Goal: Transaction & Acquisition: Purchase product/service

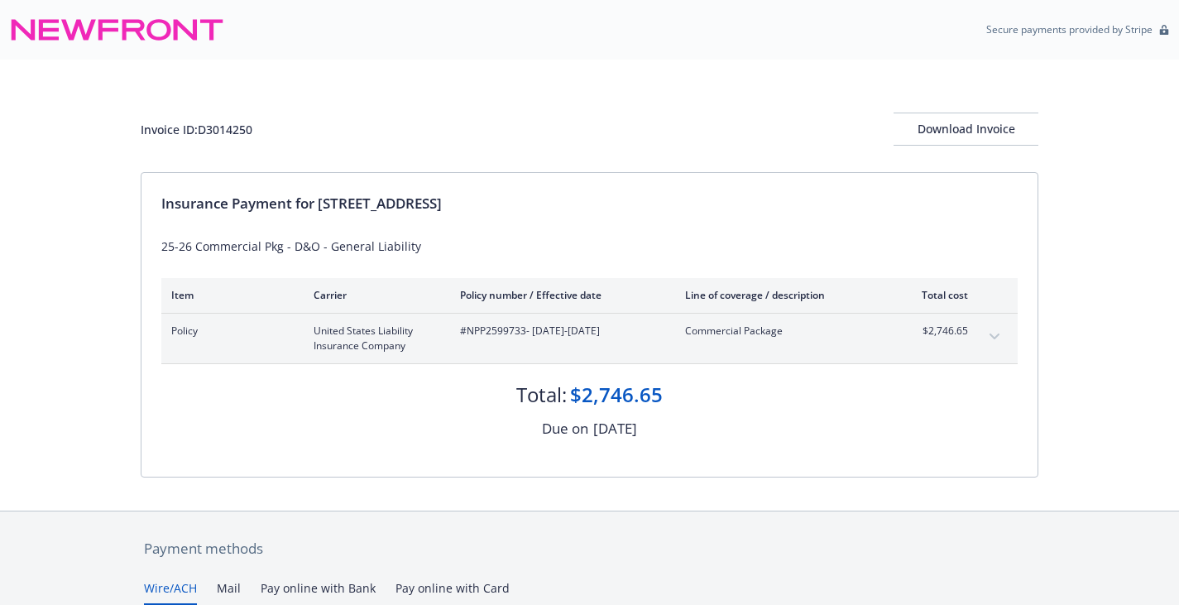
scroll to position [247, 0]
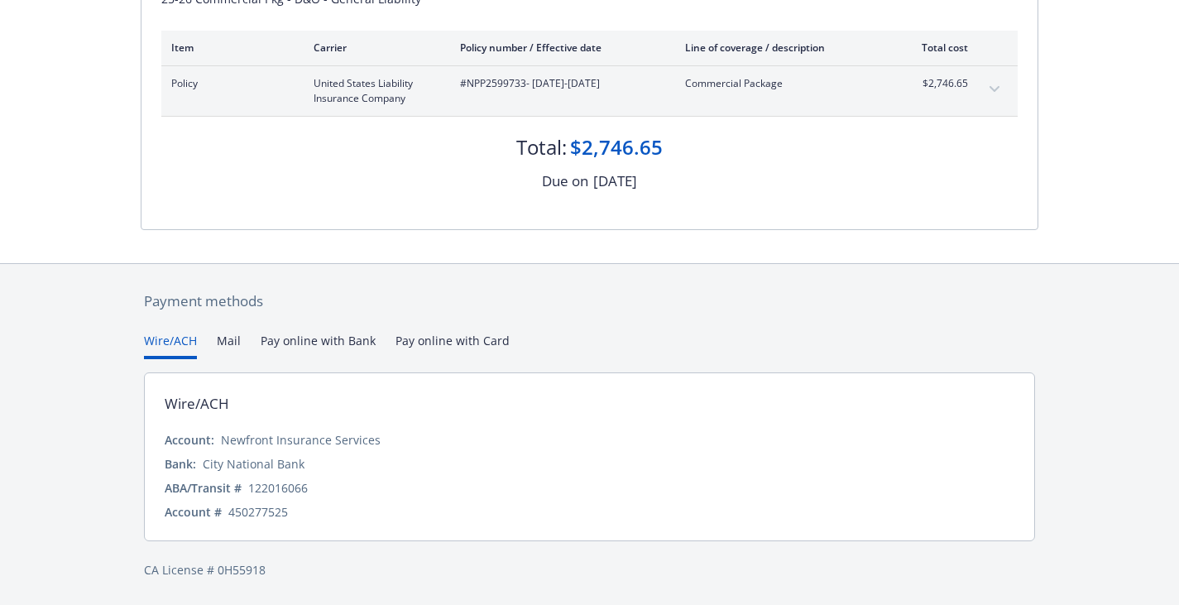
click at [171, 346] on button "Wire/ACH" at bounding box center [170, 345] width 53 height 27
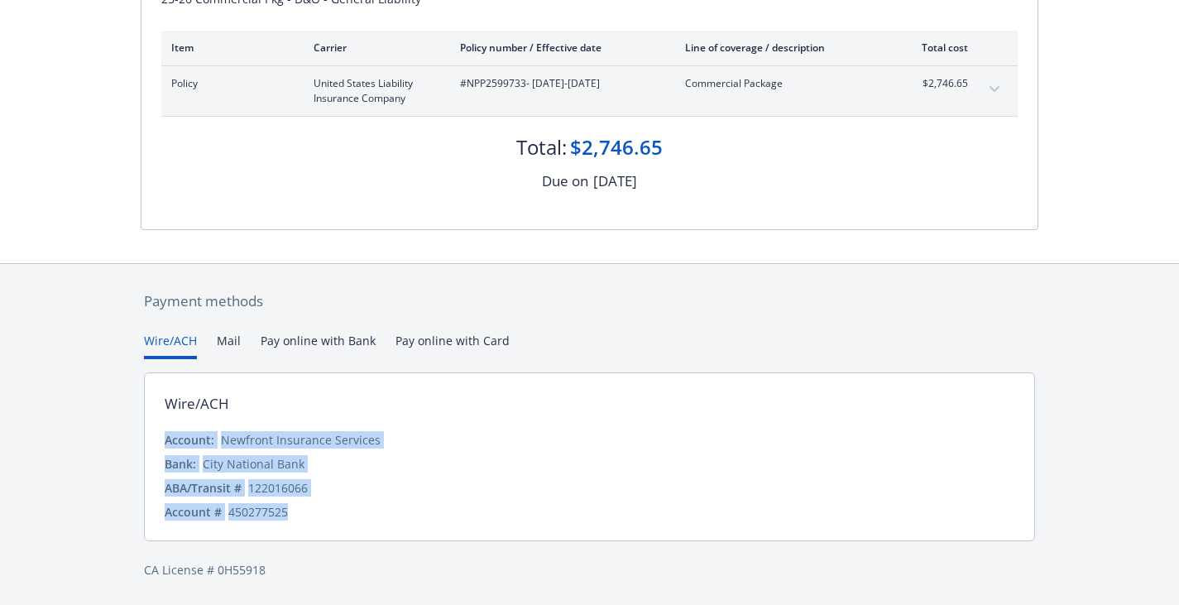
drag, startPoint x: 296, startPoint y: 510, endPoint x: 167, endPoint y: 441, distance: 146.2
click at [167, 441] on div "Account: Newfront Insurance Services Bank: City National Bank ABA/Transit # [US…" at bounding box center [590, 475] width 850 height 89
click at [454, 339] on div "Payment methods Wire/ACH Mail Pay online with Bank Pay online with Card Wire/AC…" at bounding box center [590, 435] width 898 height 342
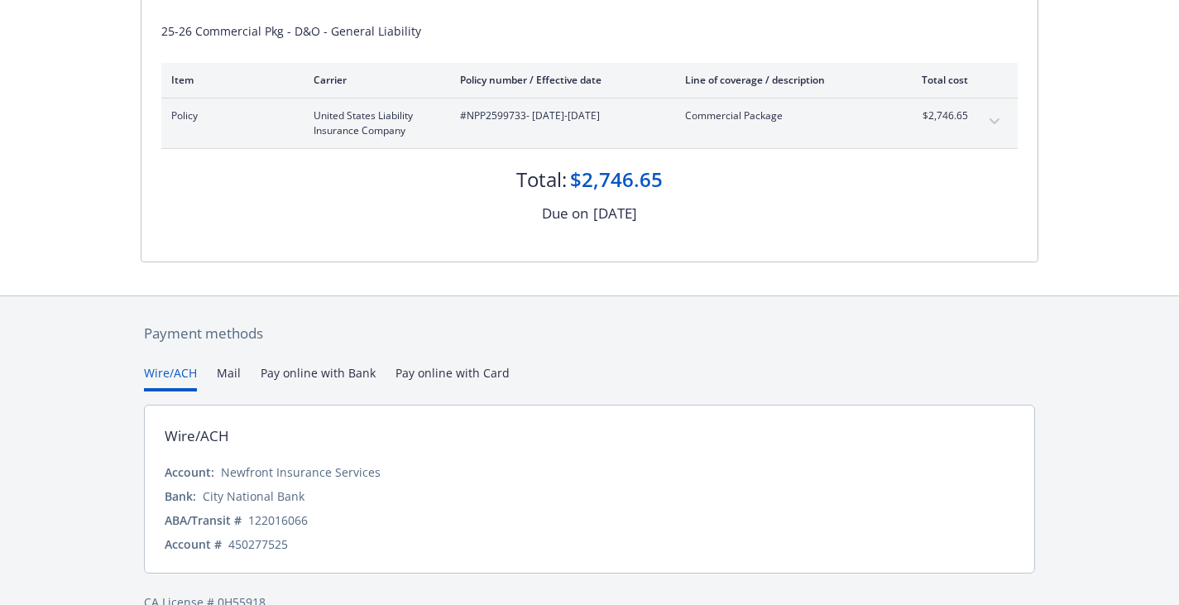
click at [168, 374] on button "Wire/ACH" at bounding box center [170, 377] width 53 height 27
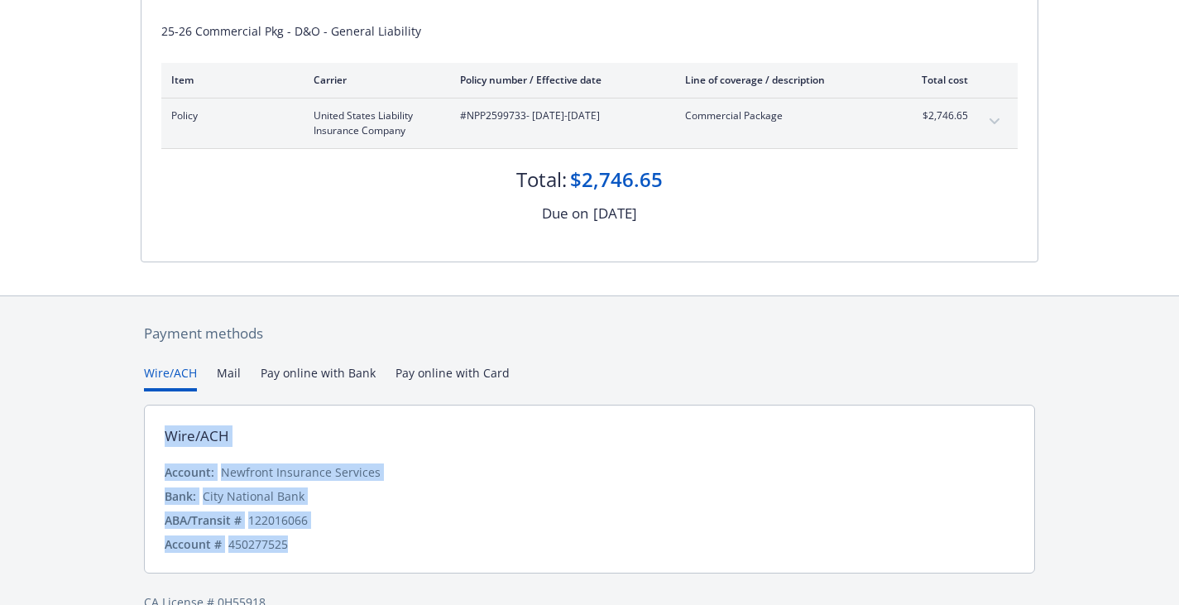
drag, startPoint x: 294, startPoint y: 545, endPoint x: 163, endPoint y: 434, distance: 171.5
click at [163, 434] on div "Wire/ACH Account: Newfront Insurance Services Bank: City National Bank ABA/Tran…" at bounding box center [589, 489] width 891 height 169
copy div "Wire/ACH Account: Newfront Insurance Services Bank: City National Bank ABA/Tran…"
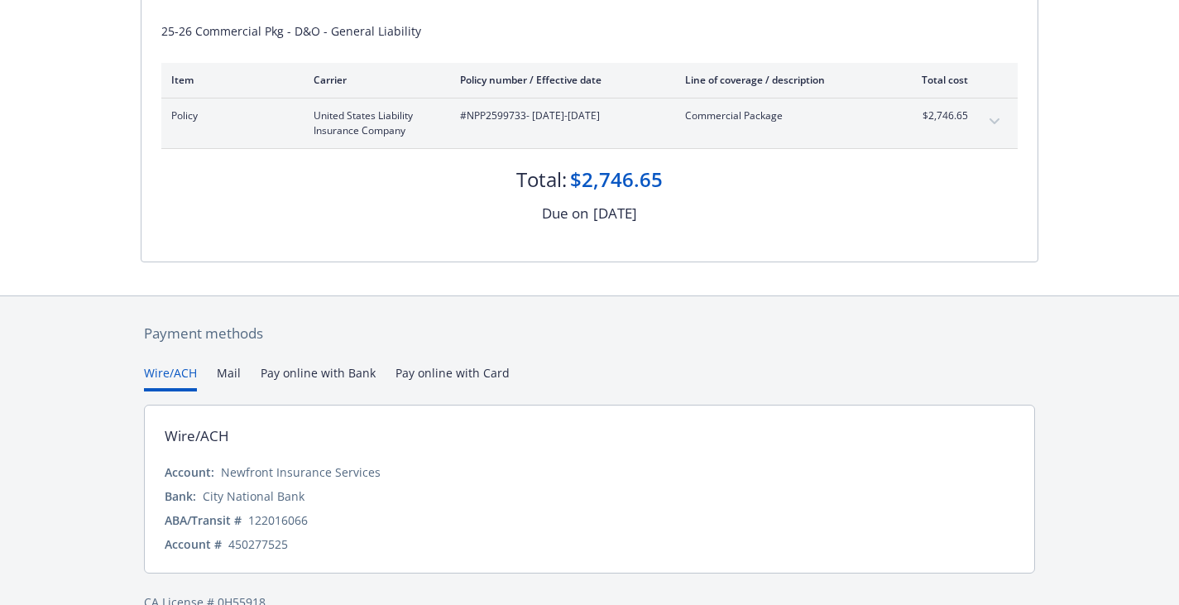
click at [633, 384] on div "Wire/ACH Mail Pay online with Bank Pay online with Card" at bounding box center [589, 377] width 891 height 27
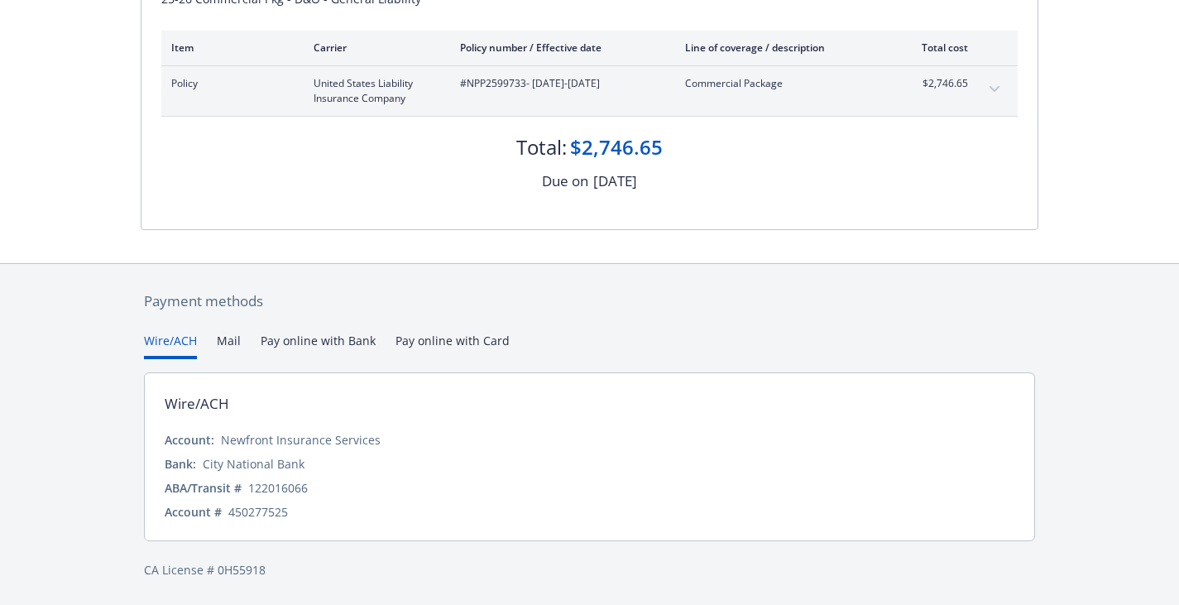
click at [336, 343] on button "Pay online with Bank" at bounding box center [318, 345] width 115 height 27
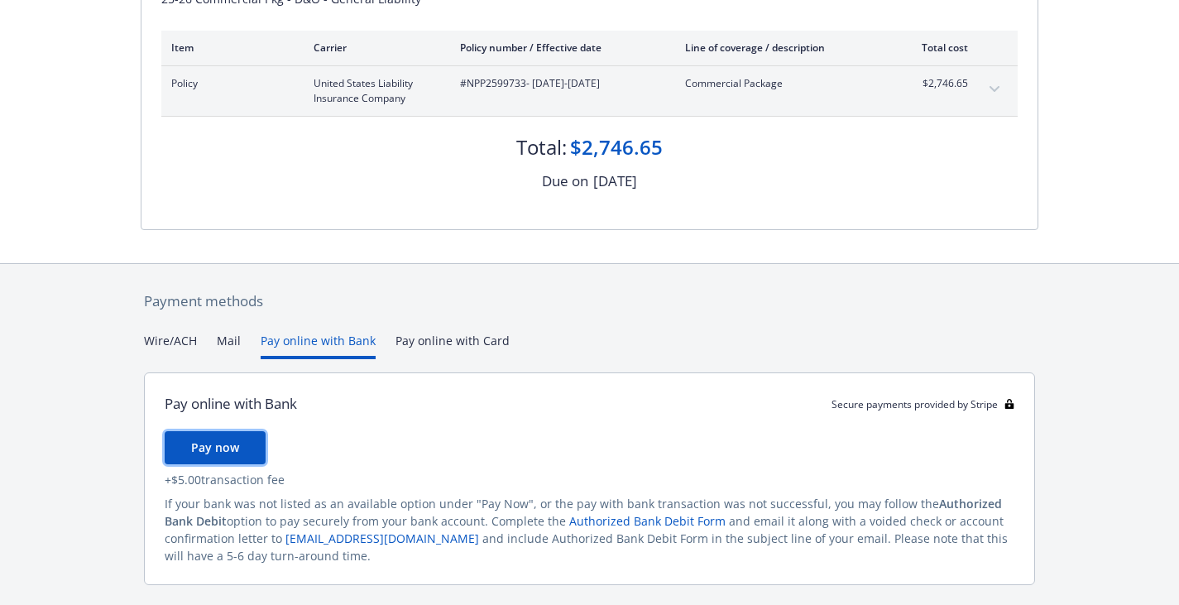
click at [217, 442] on span "Pay now" at bounding box center [215, 447] width 48 height 16
click at [176, 338] on button "Wire/ACH" at bounding box center [170, 345] width 53 height 27
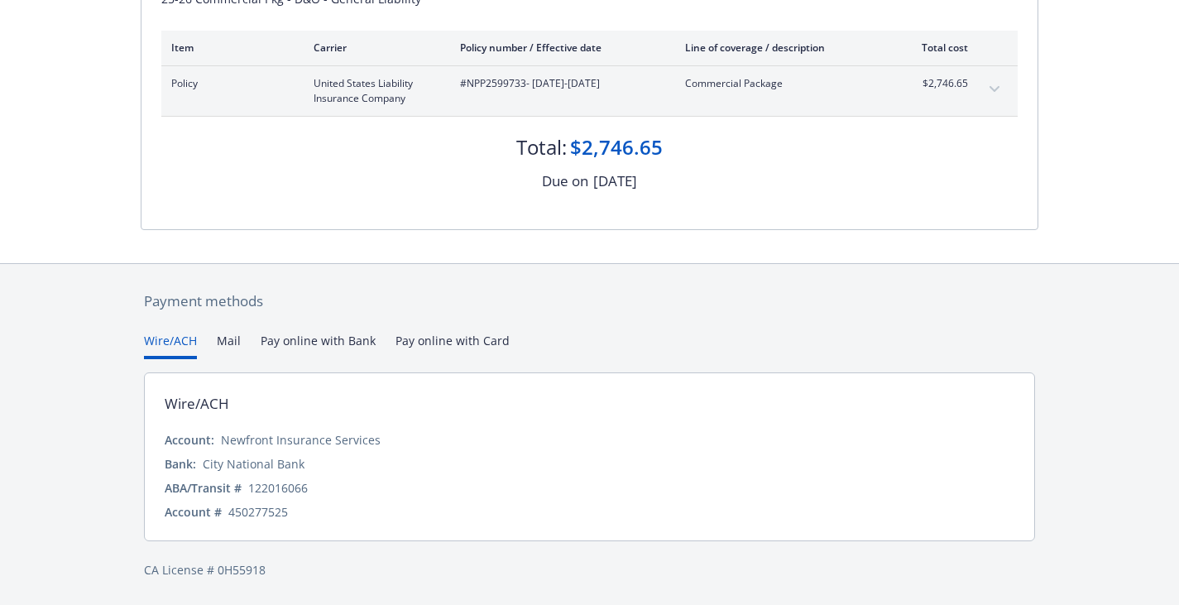
click at [340, 347] on button "Pay online with Bank" at bounding box center [318, 345] width 115 height 27
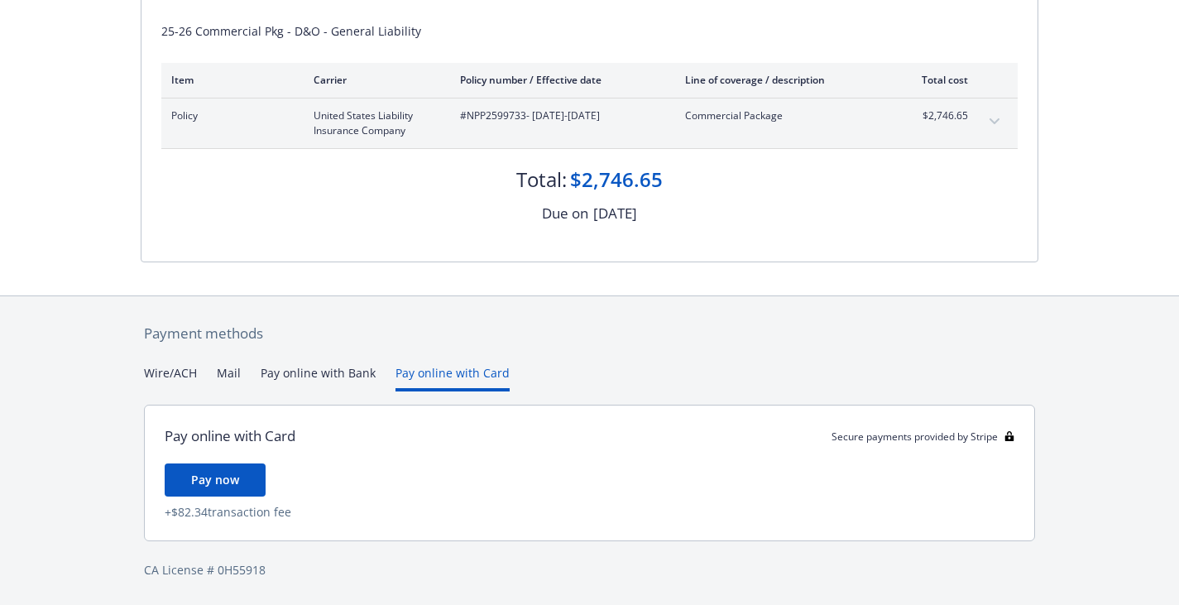
scroll to position [215, 0]
click at [430, 353] on div "Payment methods Wire/ACH Mail Pay online with Bank Pay online with Card Pay onl…" at bounding box center [590, 451] width 898 height 310
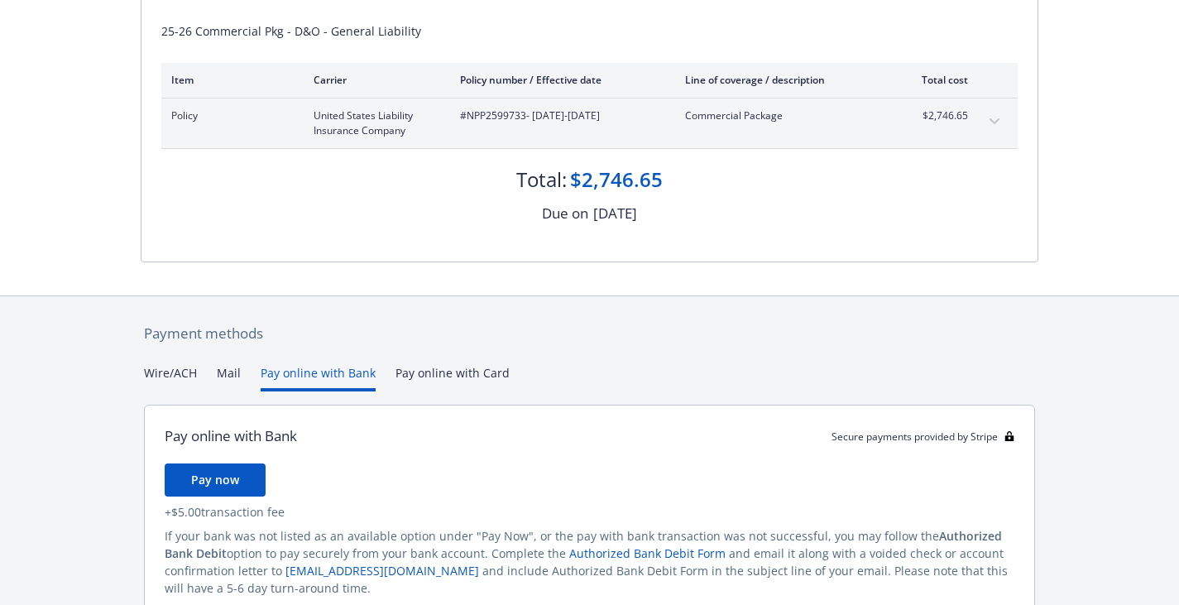
click at [306, 371] on button "Pay online with Bank" at bounding box center [318, 377] width 115 height 27
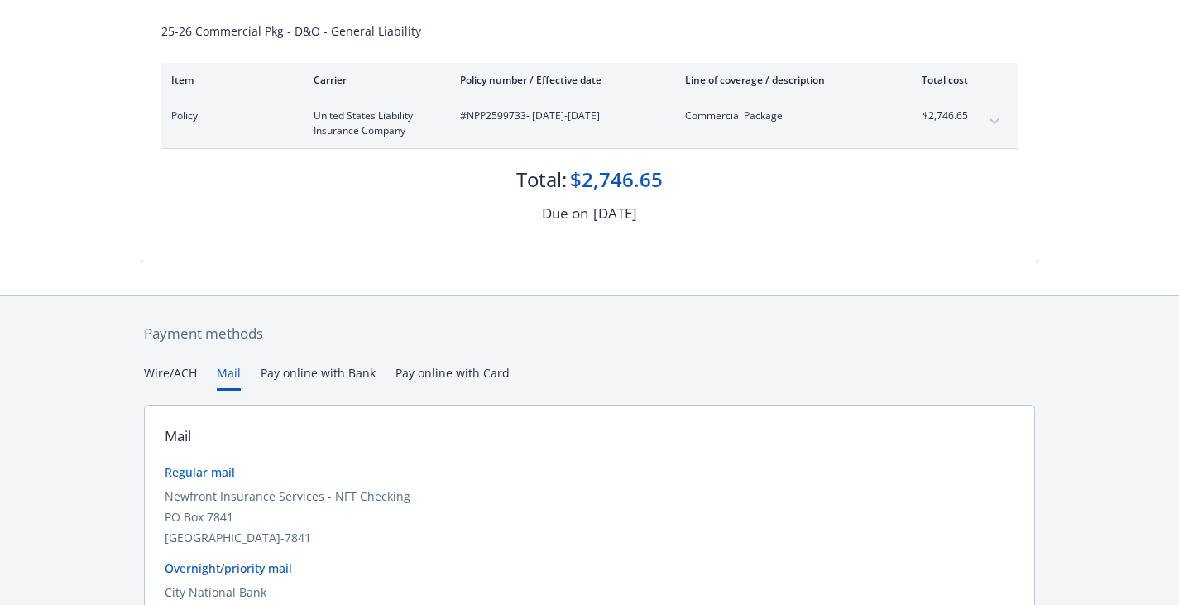
click at [235, 372] on button "Mail" at bounding box center [229, 377] width 24 height 27
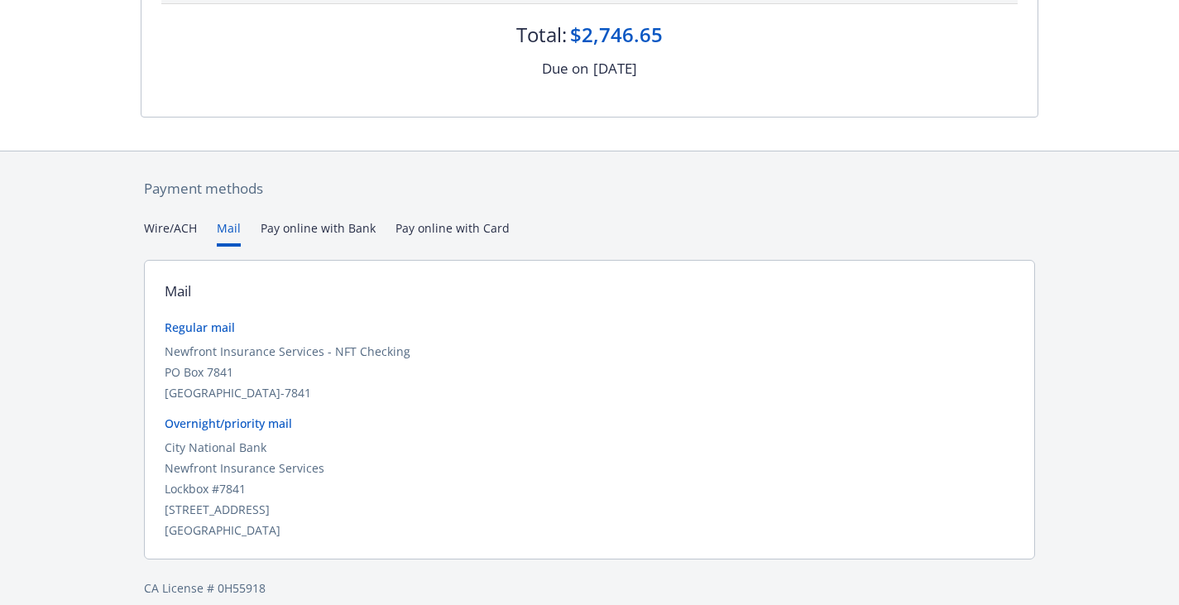
scroll to position [361, 0]
drag, startPoint x: 115, startPoint y: 9, endPoint x: 547, endPoint y: 143, distance: 452.3
click at [547, 143] on div at bounding box center [590, 133] width 898 height 33
click at [338, 226] on div "Payment methods Wire/ACH Mail Pay online with Bank Pay online with Card Mail Re…" at bounding box center [590, 387] width 898 height 473
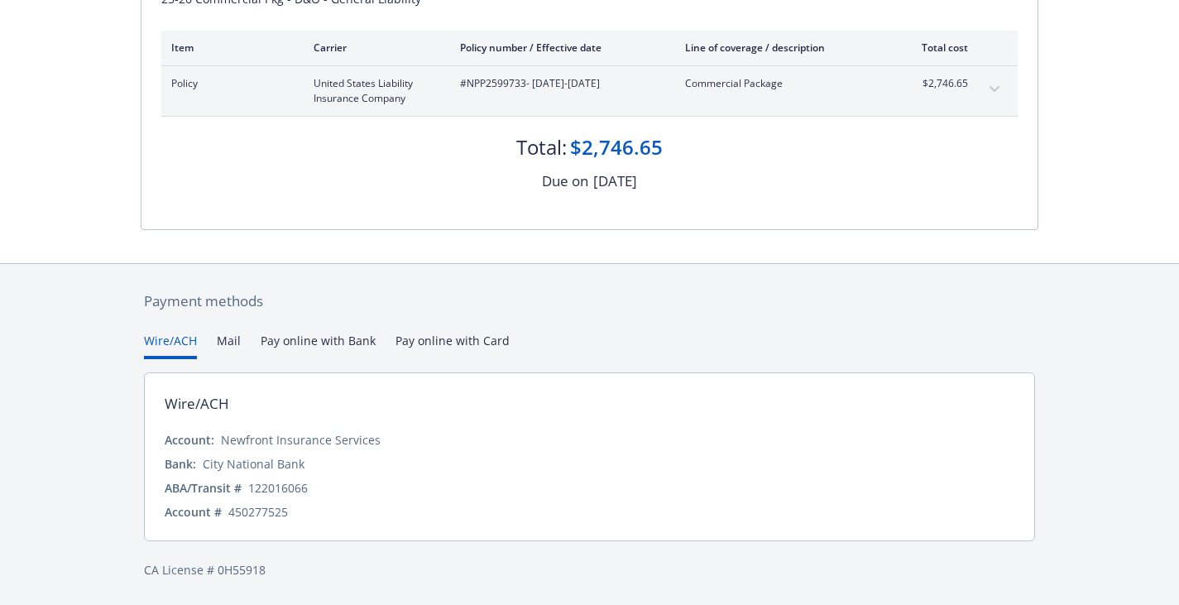
scroll to position [247, 0]
click at [167, 300] on div "Payment methods Wire/ACH Mail Pay online with Bank Pay online with Card Wire/AC…" at bounding box center [590, 435] width 898 height 342
click at [323, 341] on button "Pay online with Bank" at bounding box center [318, 345] width 115 height 27
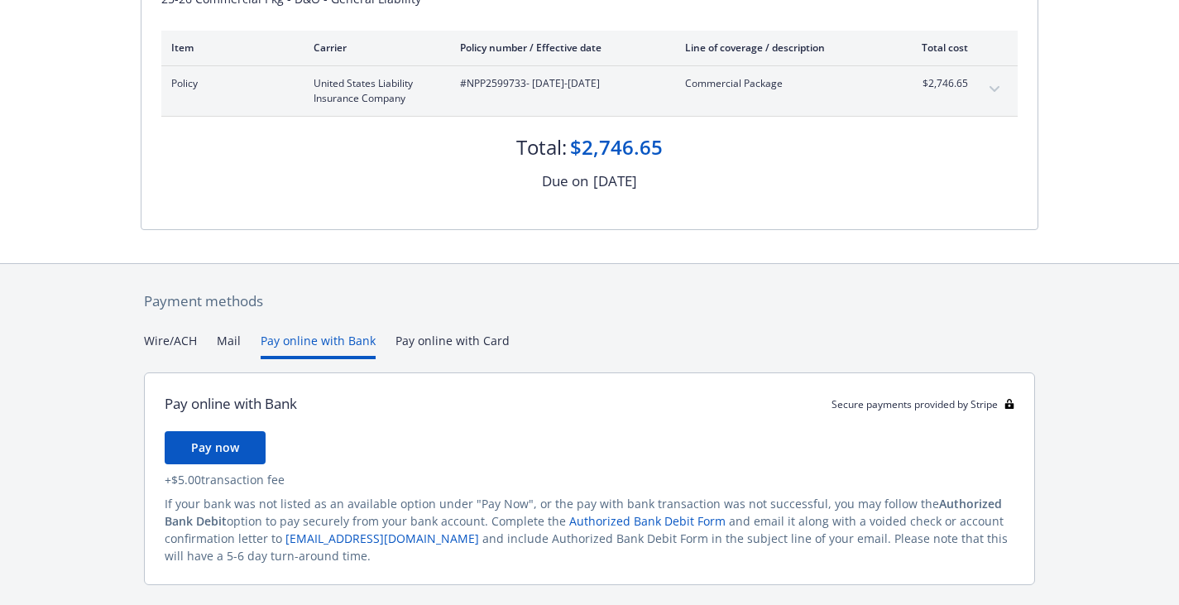
click at [429, 337] on div "Payment methods Wire/ACH Mail Pay online with Bank Pay online with Card Pay onl…" at bounding box center [590, 457] width 898 height 386
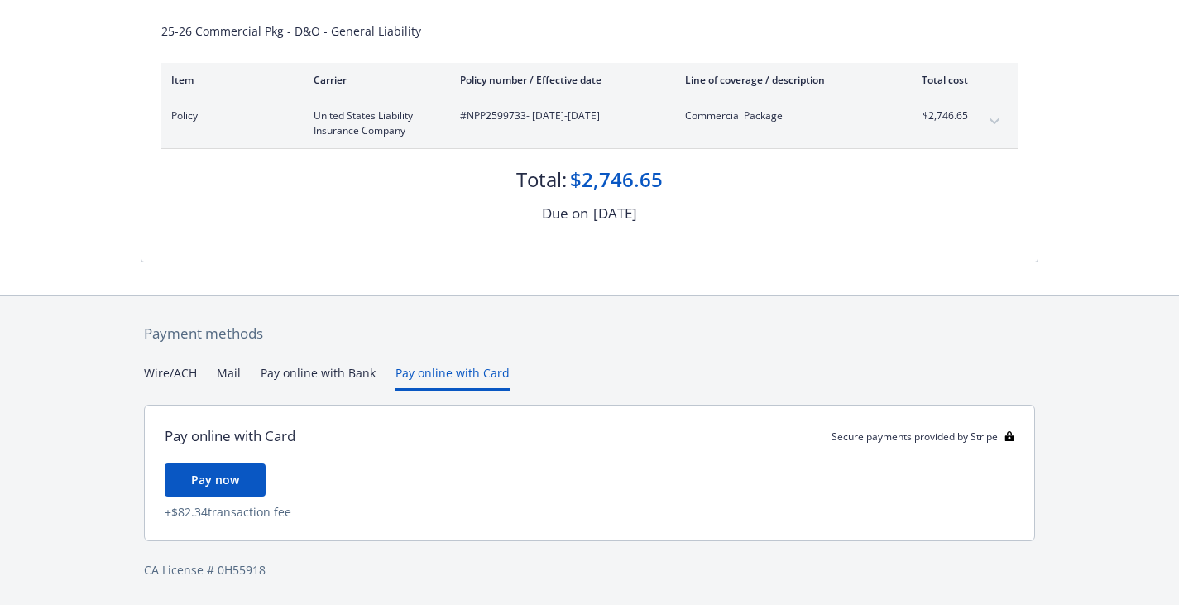
click at [167, 376] on button "Wire/ACH" at bounding box center [170, 377] width 53 height 27
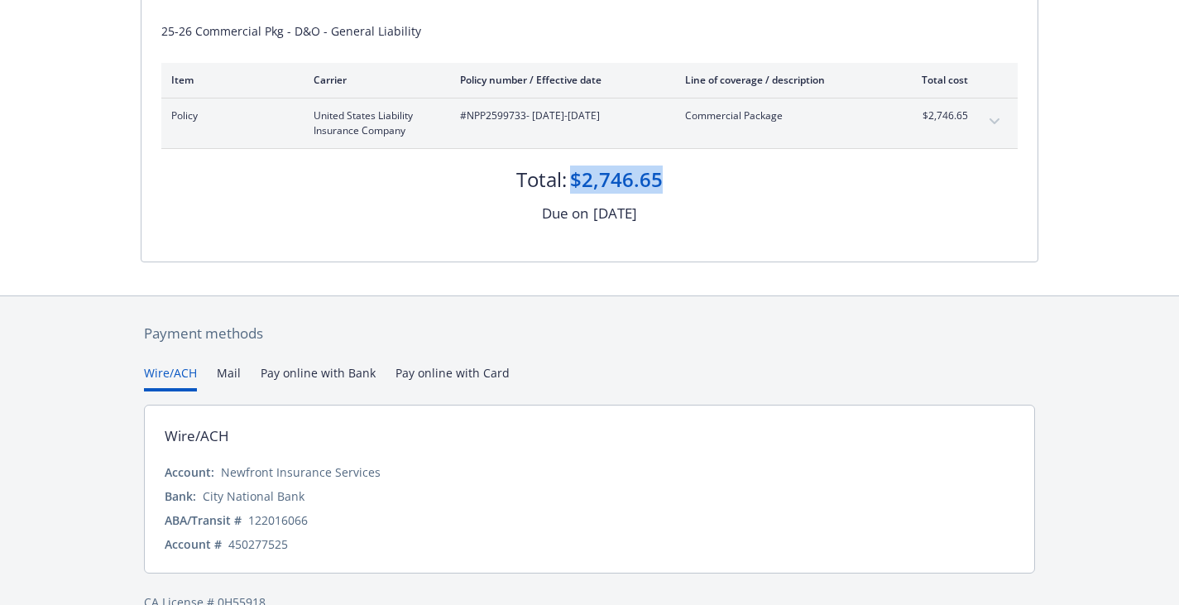
drag, startPoint x: 660, startPoint y: 183, endPoint x: 576, endPoint y: 162, distance: 86.1
click at [576, 162] on div "Total: $2,746.65" at bounding box center [589, 171] width 857 height 45
copy div "$2,746.65"
